Goal: Navigation & Orientation: Go to known website

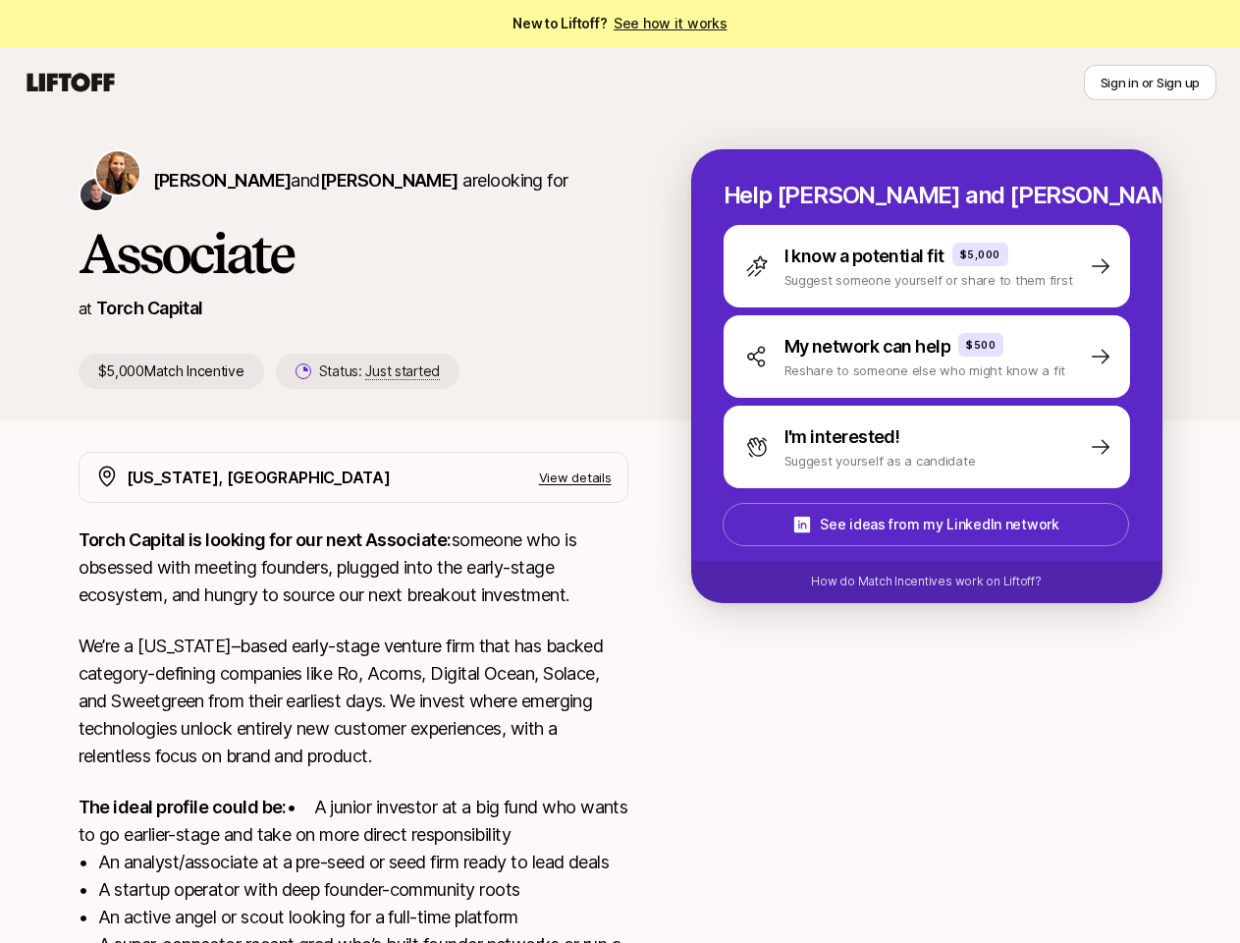
click at [71, 82] on icon at bounding box center [71, 82] width 94 height 27
click at [1150, 82] on button "Sign in or Sign up" at bounding box center [1150, 82] width 133 height 35
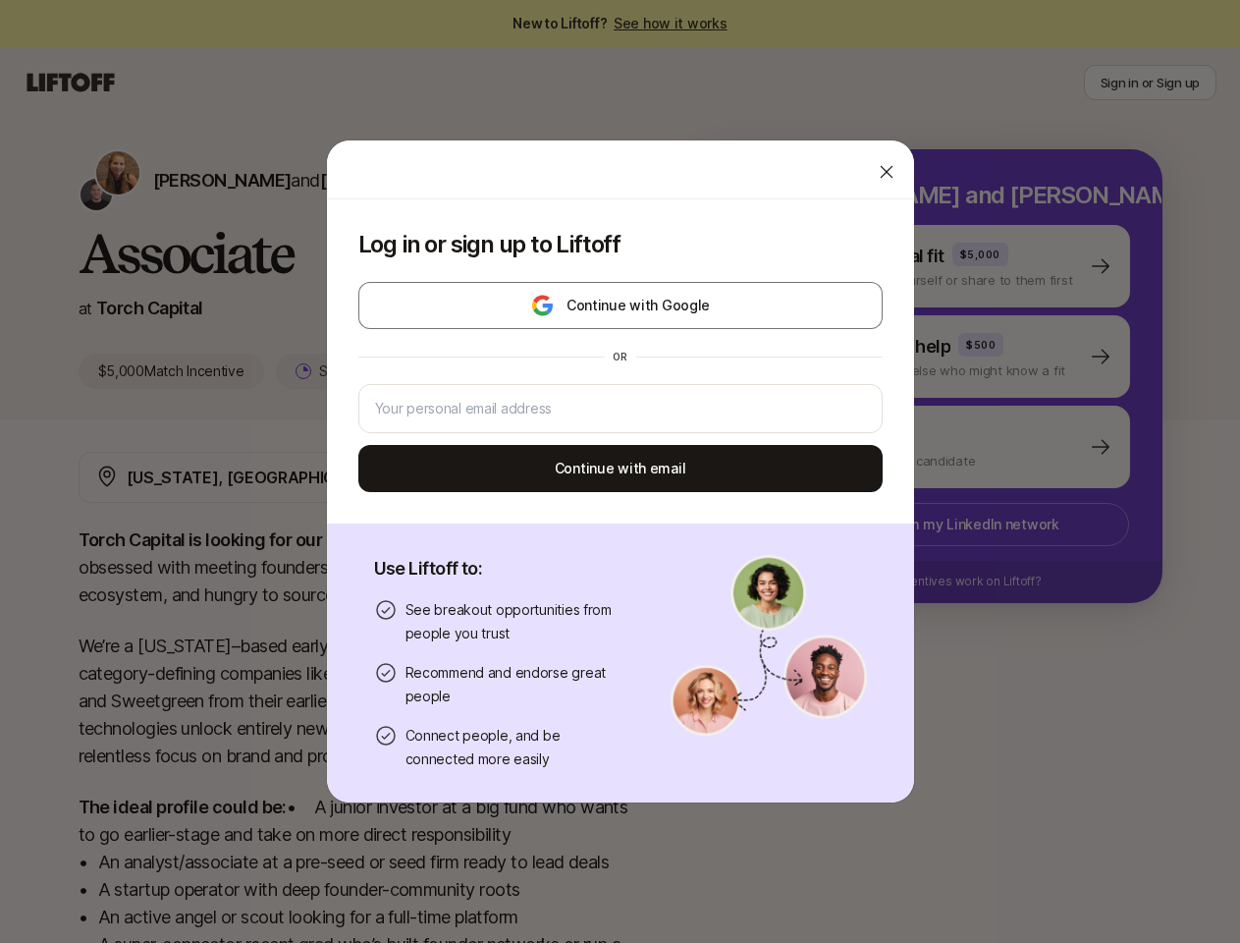
click at [178, 180] on div "Log in or sign up to Liftoff Continue with Google or Continue with email Use Li…" at bounding box center [620, 471] width 1240 height 664
click at [340, 180] on div at bounding box center [620, 169] width 587 height 59
click at [347, 371] on div "Log in or sign up to Liftoff Continue with Google or Continue with email" at bounding box center [620, 361] width 587 height 324
click at [950, 266] on div "Log in or sign up to Liftoff Continue with Google or Continue with email Use Li…" at bounding box center [620, 471] width 1240 height 664
click at [950, 356] on div "Log in or sign up to Liftoff Continue with Google or Continue with email Use Li…" at bounding box center [620, 471] width 1240 height 664
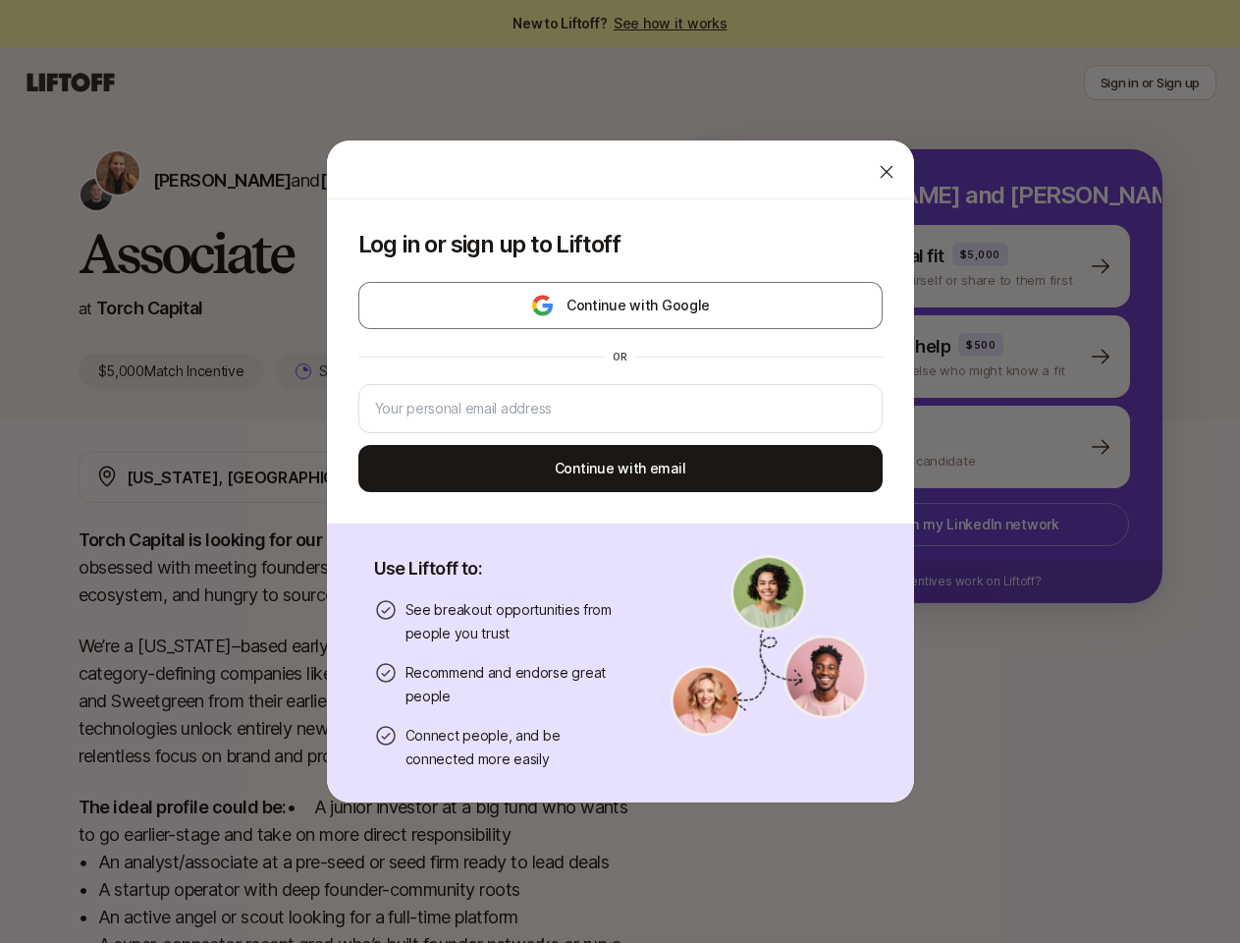
click at [950, 447] on div "Log in or sign up to Liftoff Continue with Google or Continue with email Use Li…" at bounding box center [620, 471] width 1240 height 664
click at [949, 524] on div "Log in or sign up to Liftoff Continue with Google or Continue with email Use Li…" at bounding box center [620, 471] width 1240 height 664
click at [950, 581] on div "Log in or sign up to Liftoff Continue with Google or Continue with email Use Li…" at bounding box center [620, 471] width 1240 height 664
